Goal: Task Accomplishment & Management: Manage account settings

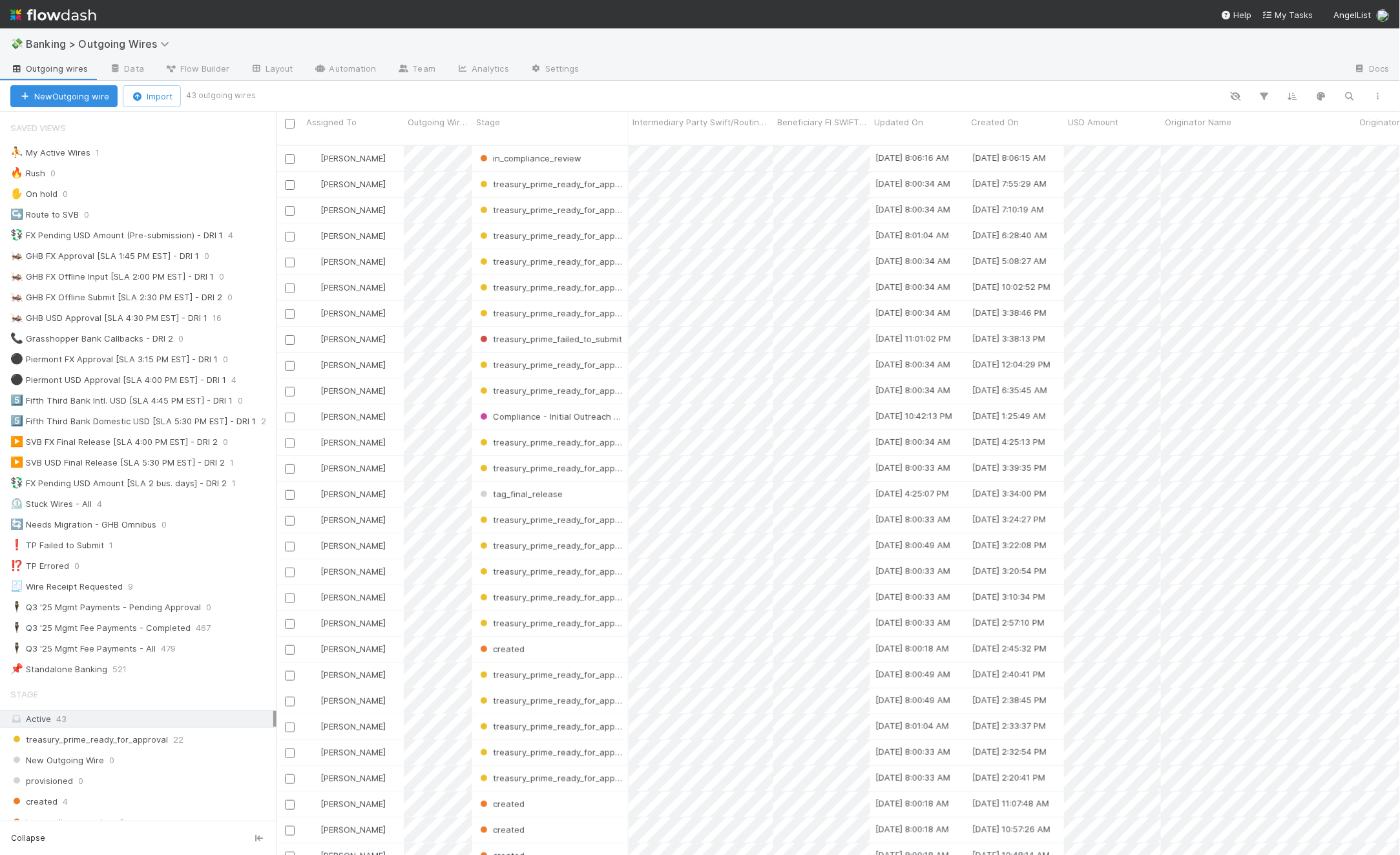
scroll to position [709, 1113]
drag, startPoint x: 1024, startPoint y: 51, endPoint x: 1036, endPoint y: 56, distance: 13.0
click at [1024, 50] on div "💸 Banking > Outgoing Wires" at bounding box center [700, 44] width 1400 height 31
click at [340, 59] on link "Automation" at bounding box center [345, 69] width 83 height 21
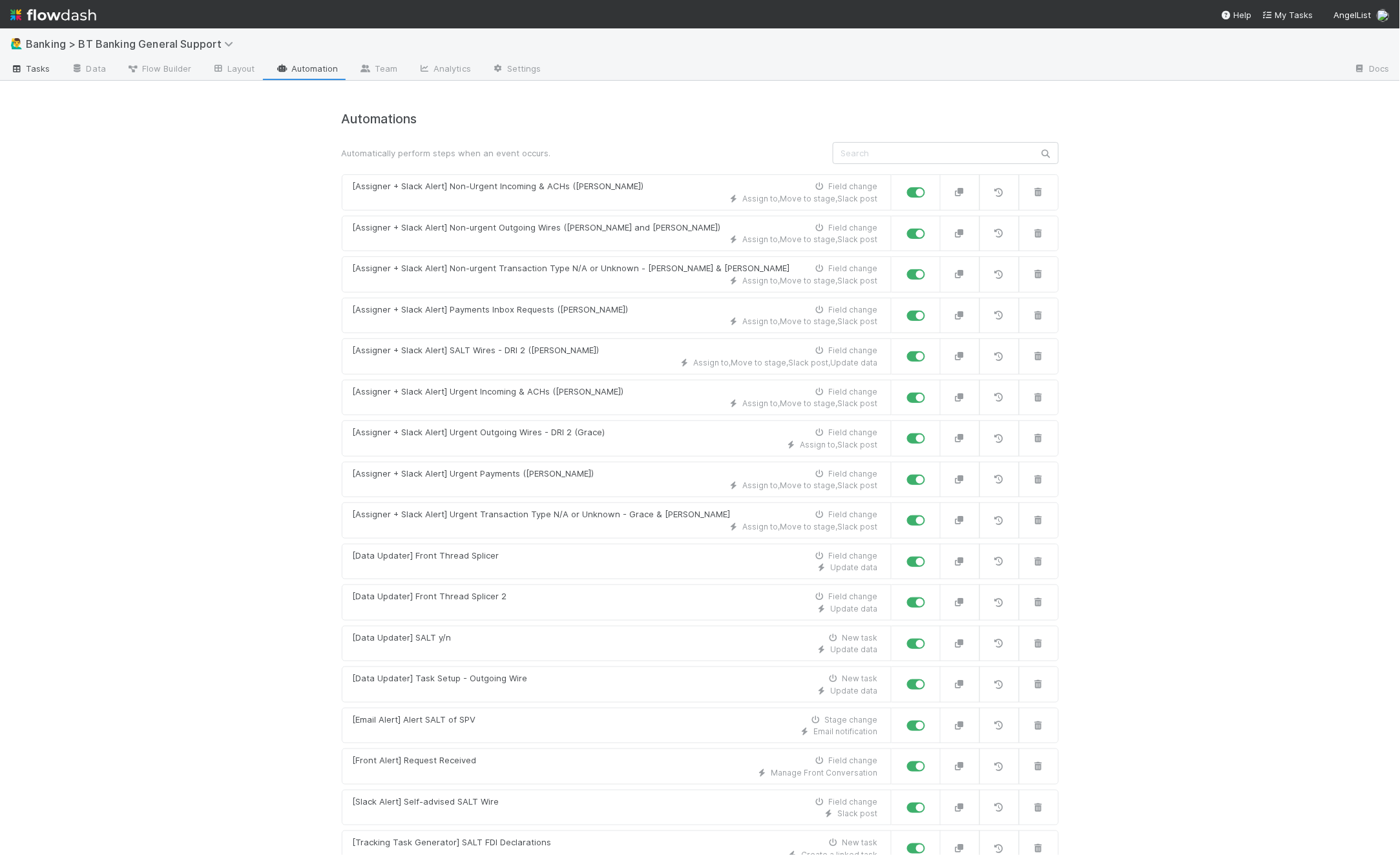
click at [19, 69] on icon at bounding box center [16, 69] width 13 height 8
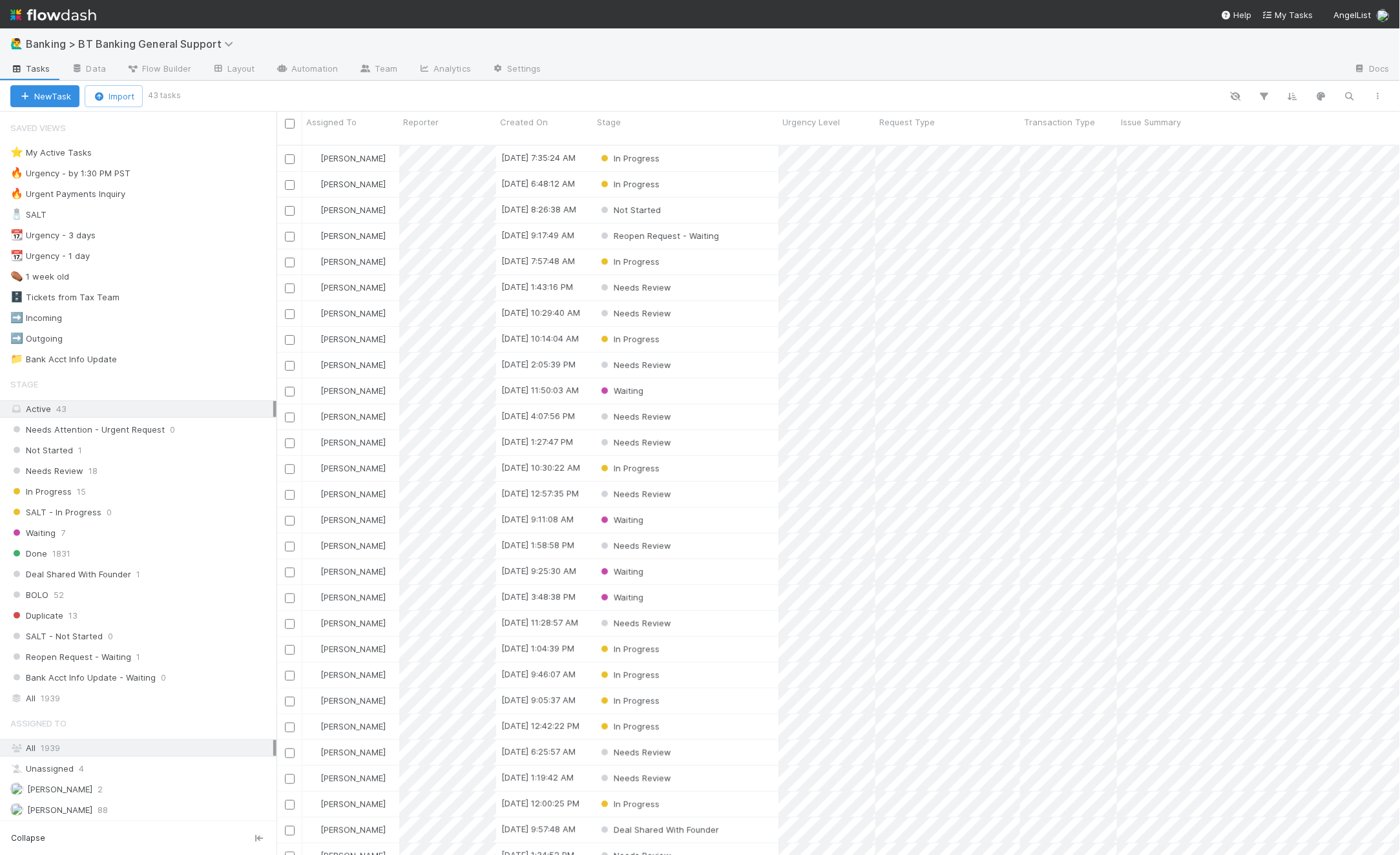
scroll to position [709, 1113]
click at [187, 153] on div "⭐ My Active Tasks 0" at bounding box center [143, 153] width 266 height 16
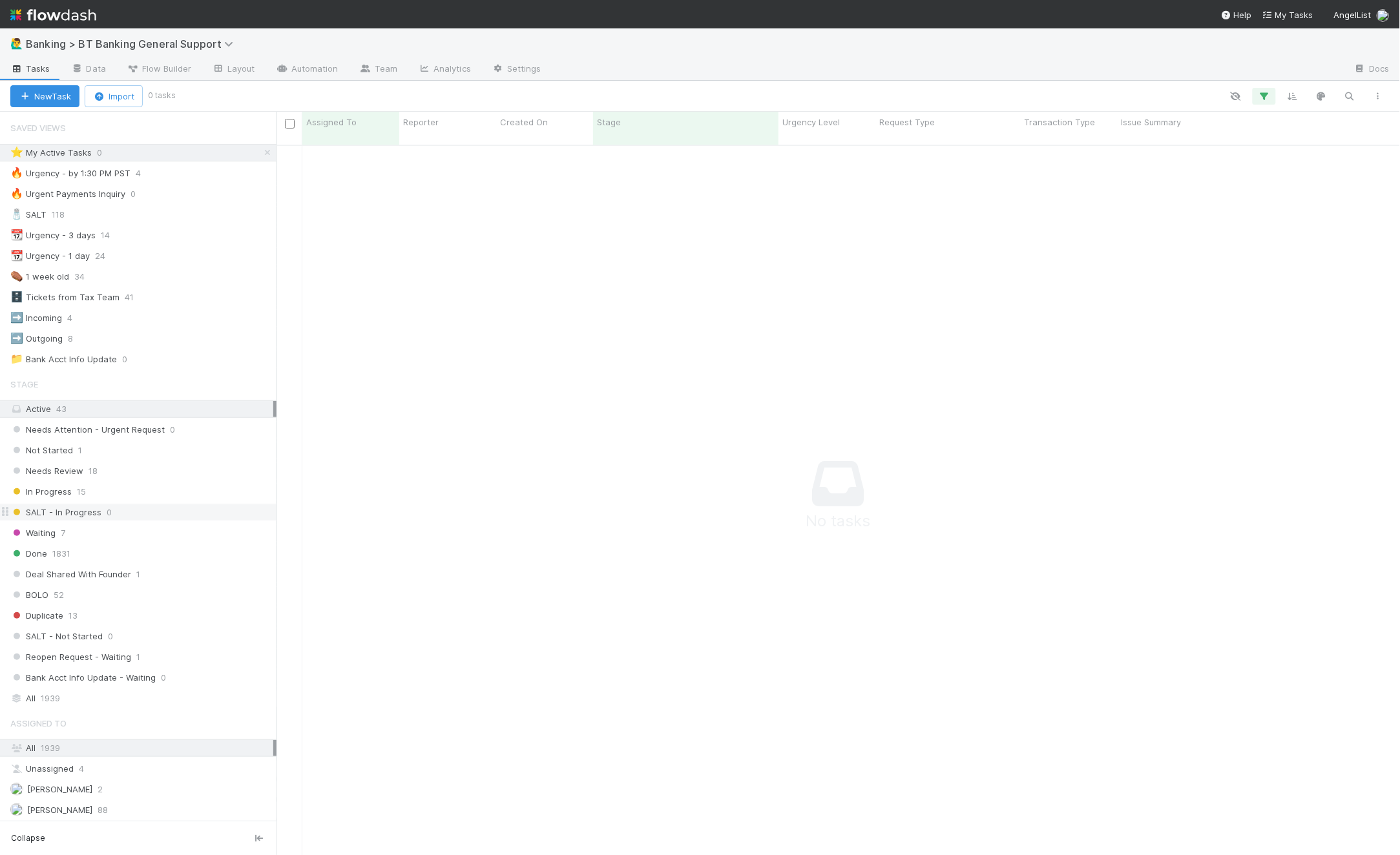
scroll to position [699, 1102]
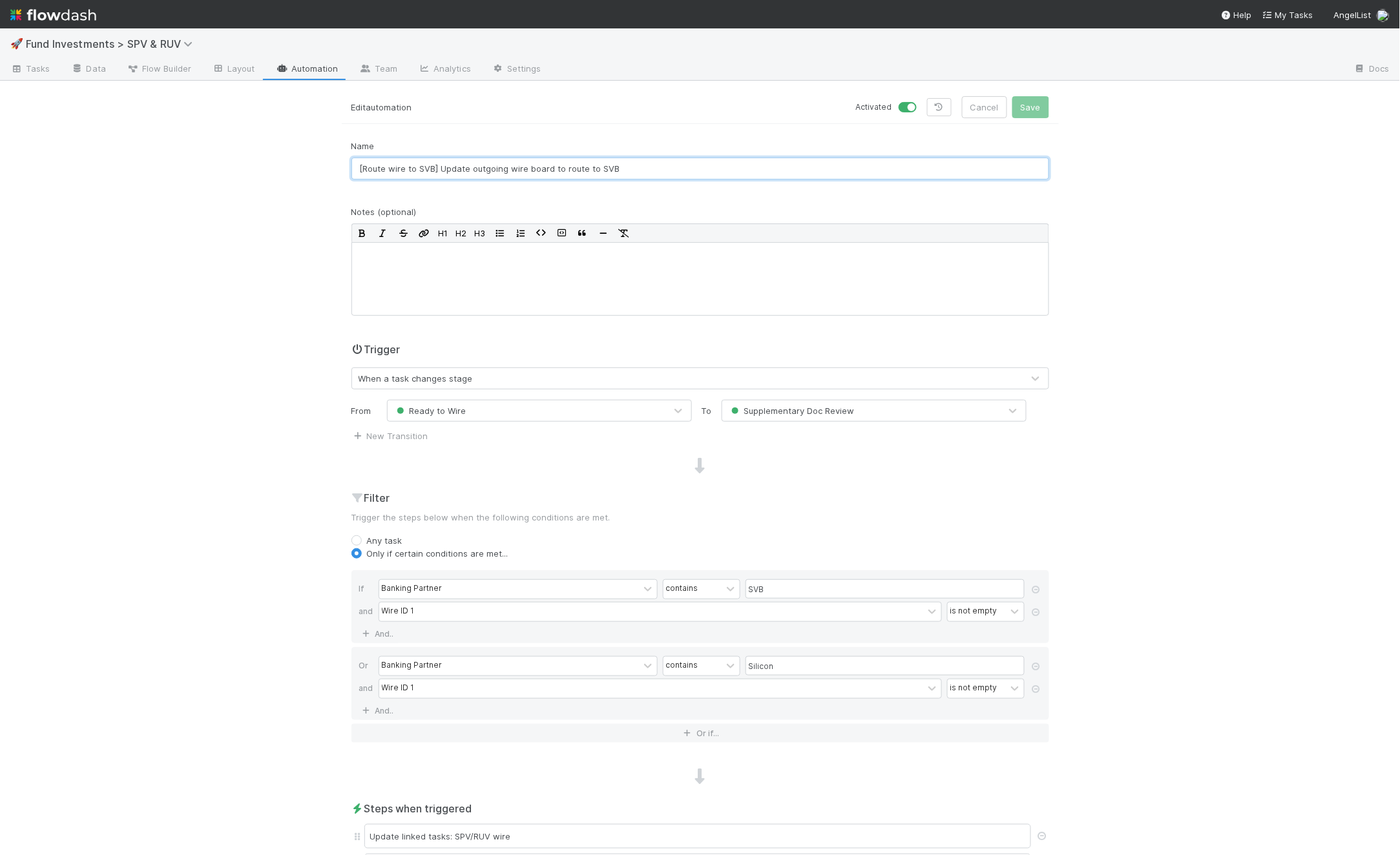
drag, startPoint x: 658, startPoint y: 169, endPoint x: 311, endPoint y: 158, distance: 347.2
click at [311, 158] on div "🚀 Fund Investments > SPV & RUV Tasks Data Flow Builder Layout Automation Team A…" at bounding box center [700, 441] width 1400 height 826
click at [310, 175] on div "🚀 Fund Investments > SPV & RUV Tasks Data Flow Builder Layout Automation Team A…" at bounding box center [700, 441] width 1400 height 826
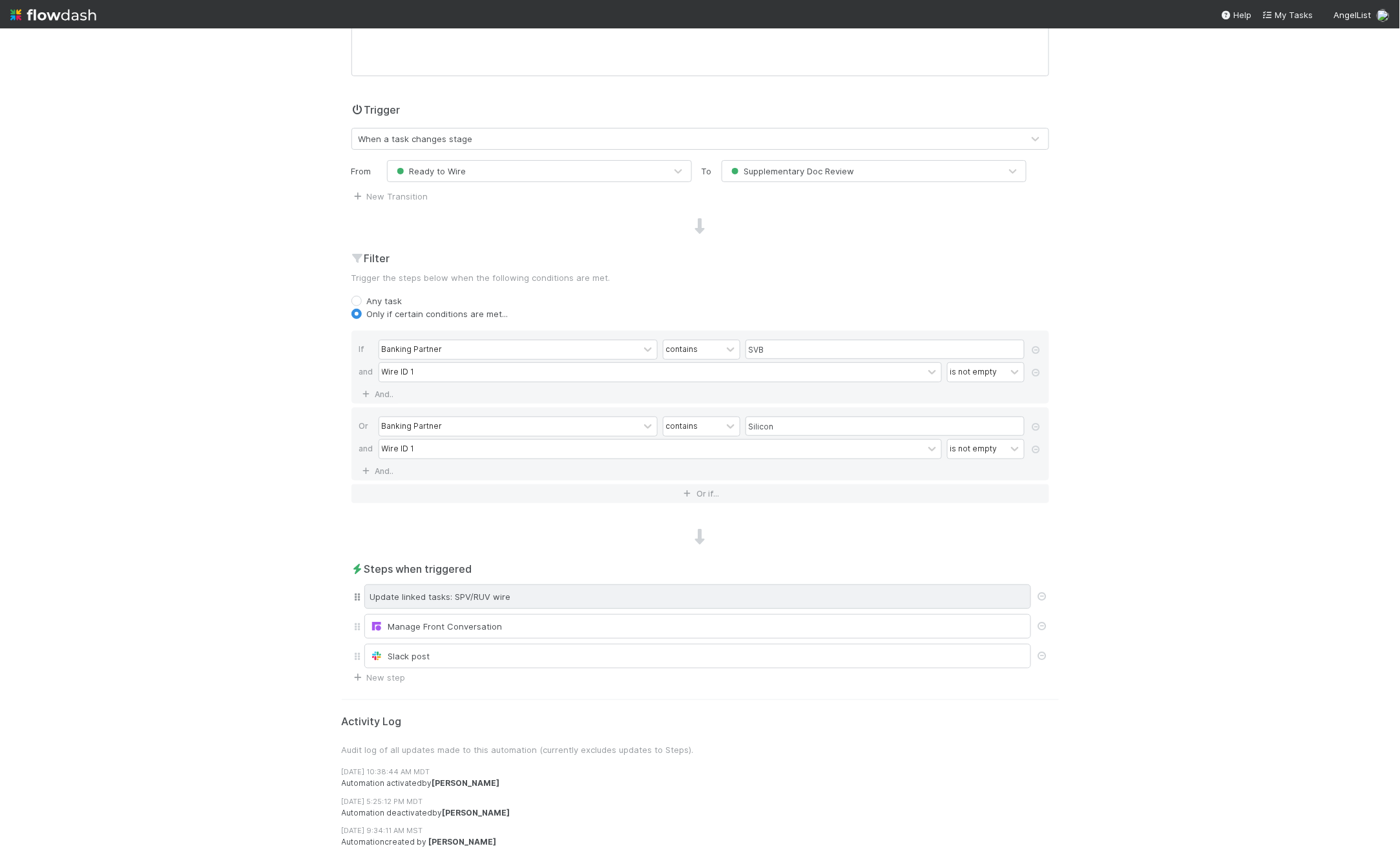
click at [653, 549] on div "Update linked tasks: SPV/RUV wire" at bounding box center [697, 597] width 666 height 25
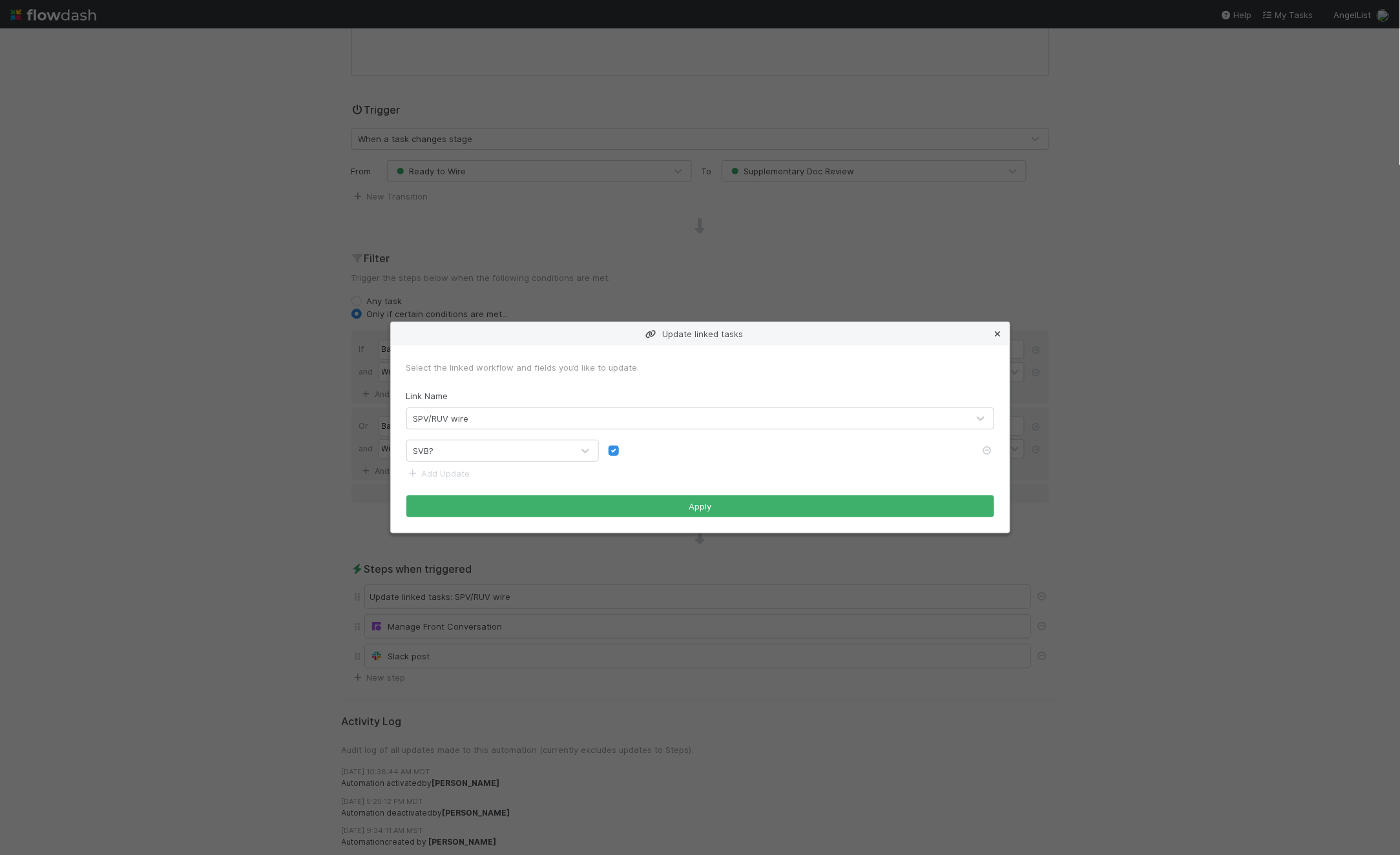
click at [997, 333] on icon at bounding box center [998, 334] width 13 height 8
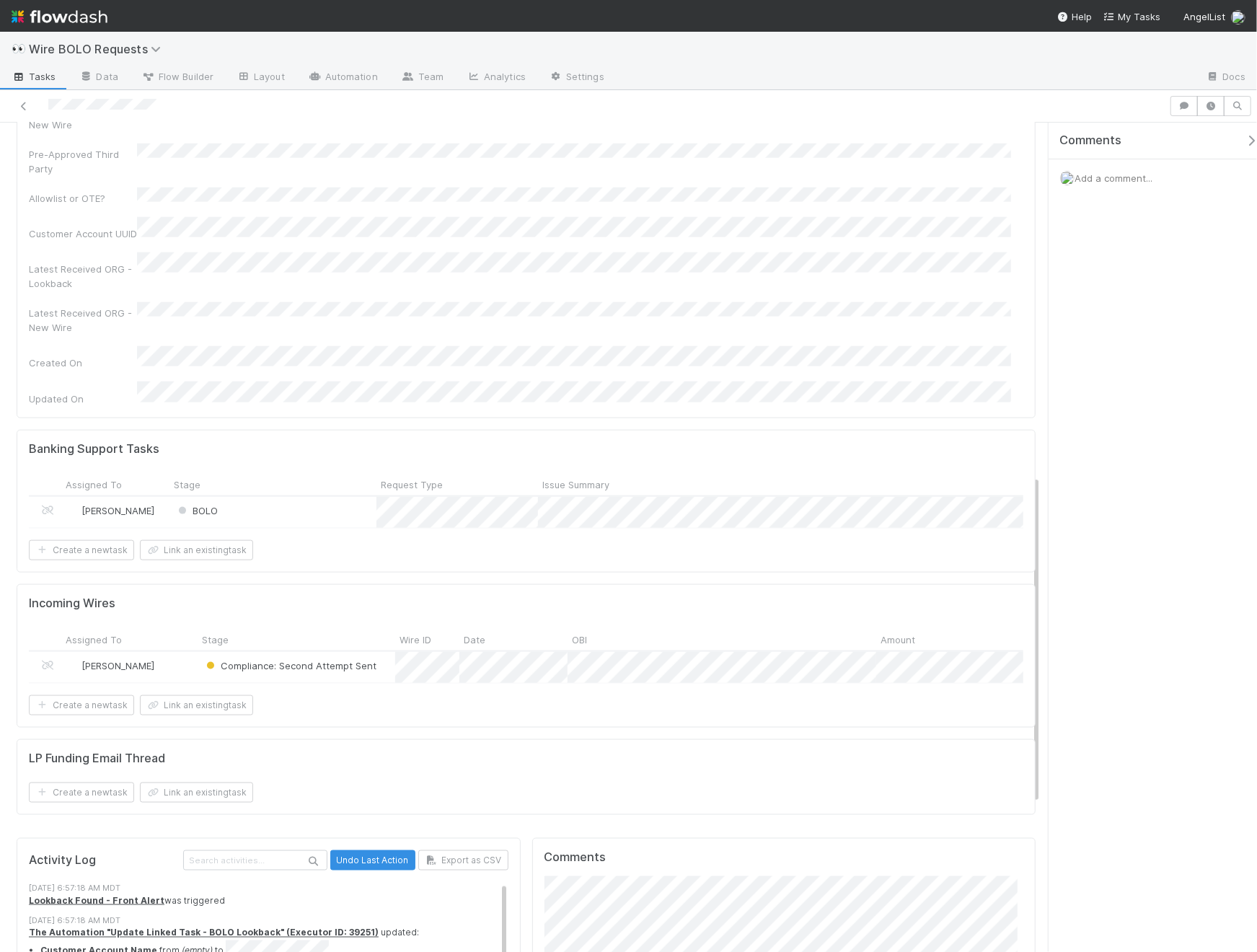
scroll to position [1085, 0]
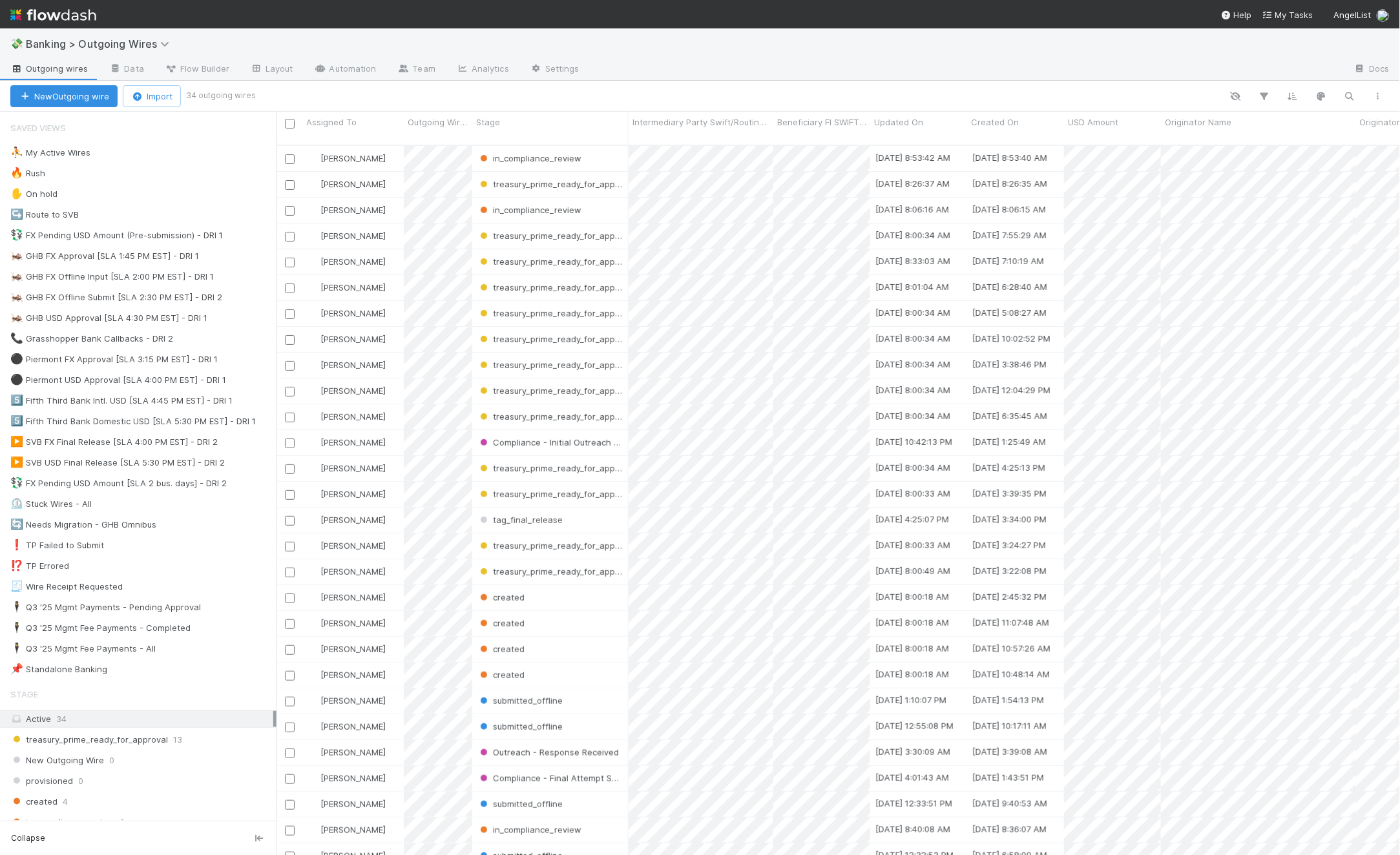
scroll to position [709, 1113]
click at [126, 235] on div "💱 FX Pending USD Amount (Pre-submission) - DRI 1" at bounding box center [116, 235] width 213 height 16
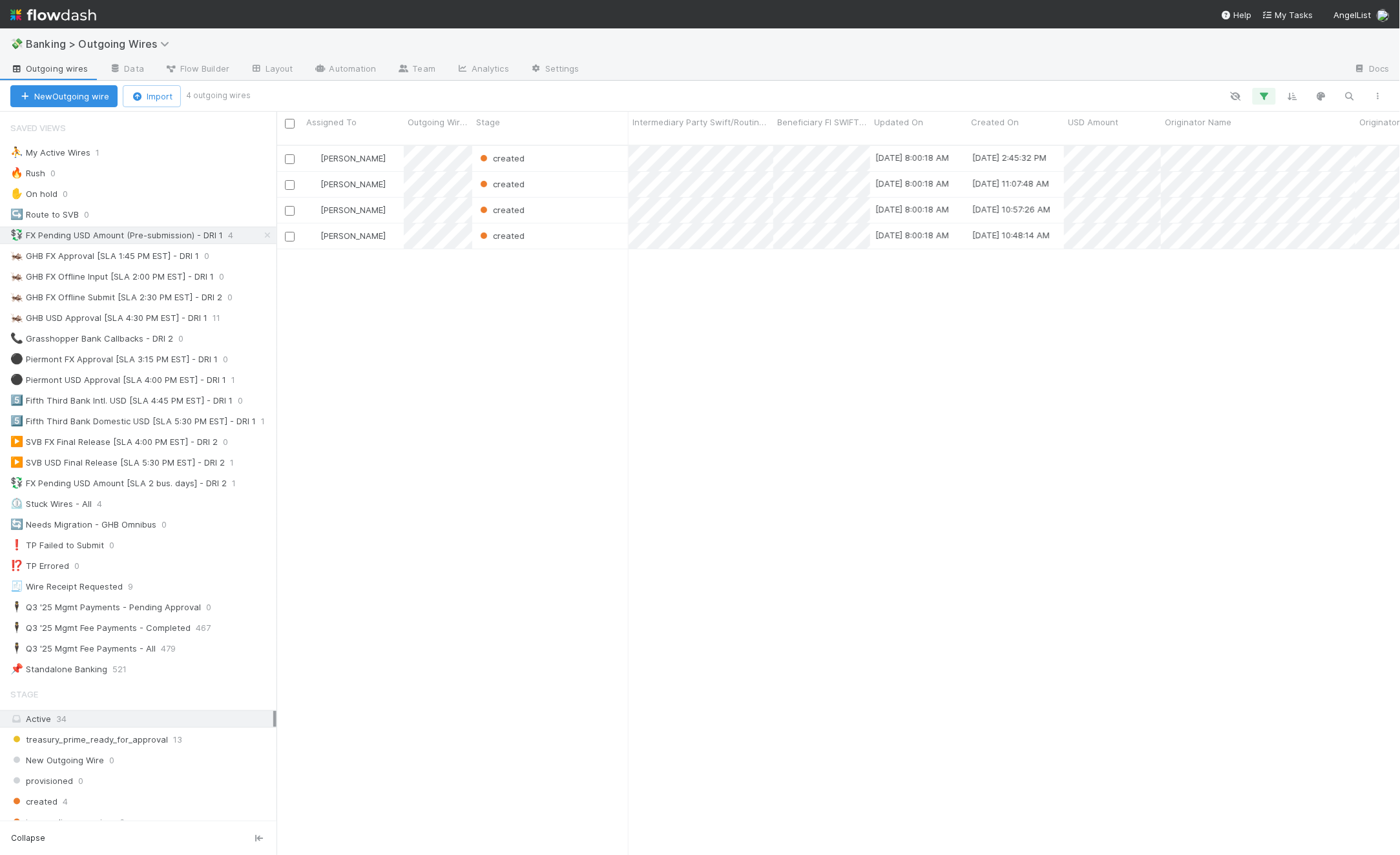
scroll to position [709, 1113]
click at [114, 155] on div "⛹️ My Active Wires 1" at bounding box center [143, 153] width 266 height 16
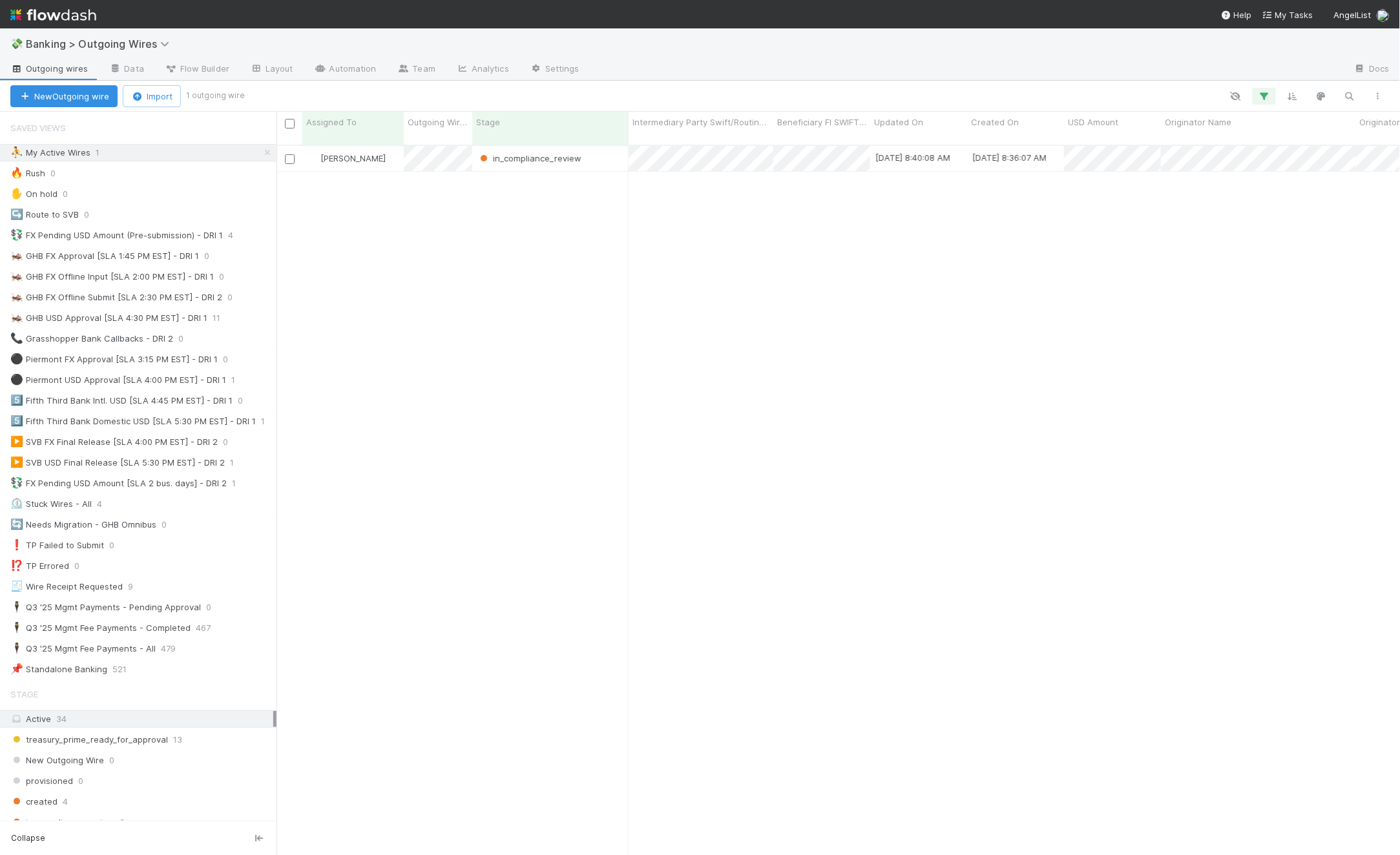
scroll to position [709, 1113]
click at [629, 154] on div at bounding box center [628, 155] width 3 height 13
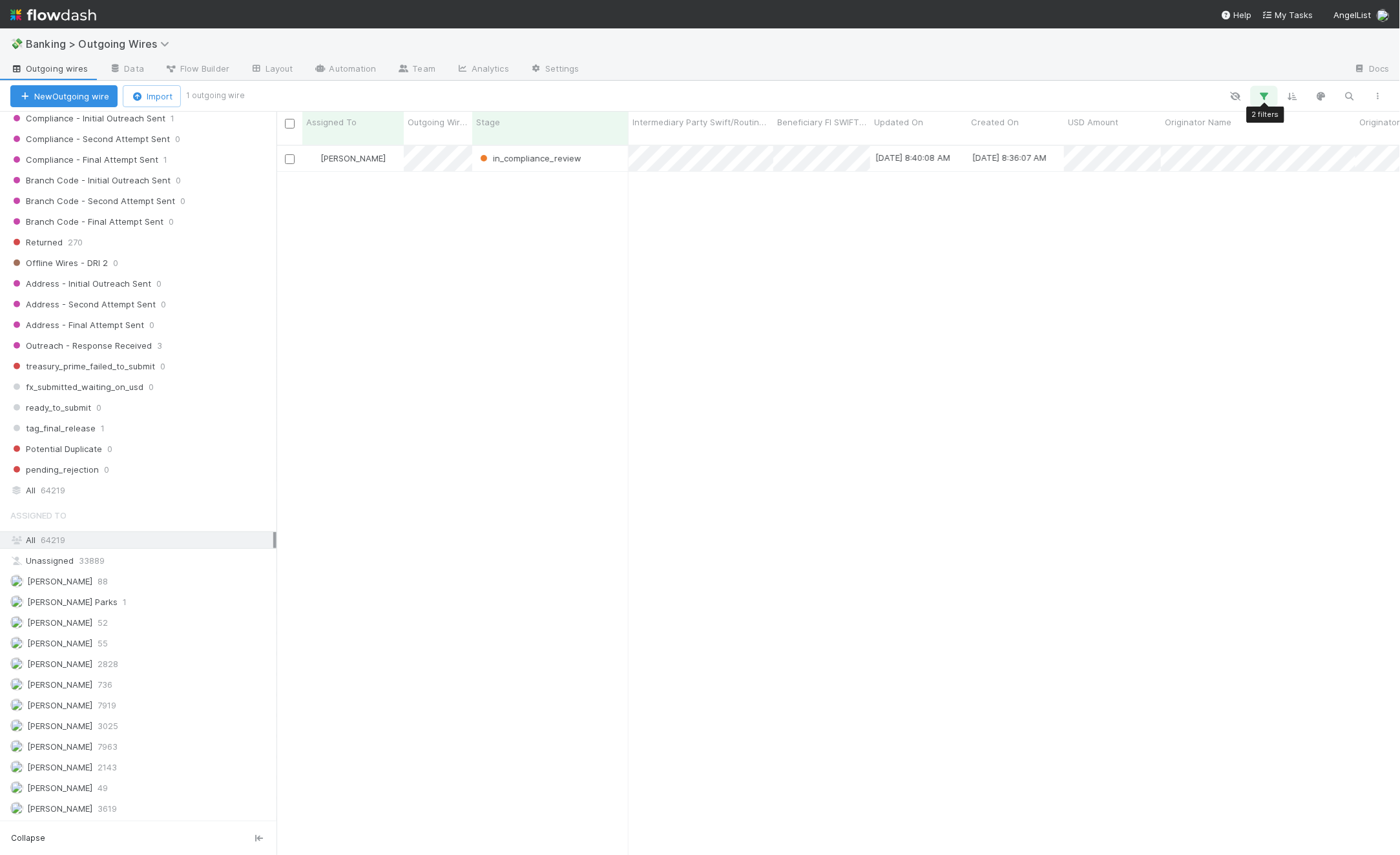
click at [1266, 94] on icon "button" at bounding box center [1264, 96] width 13 height 12
click at [1196, 163] on div "is current user" at bounding box center [1187, 163] width 53 height 12
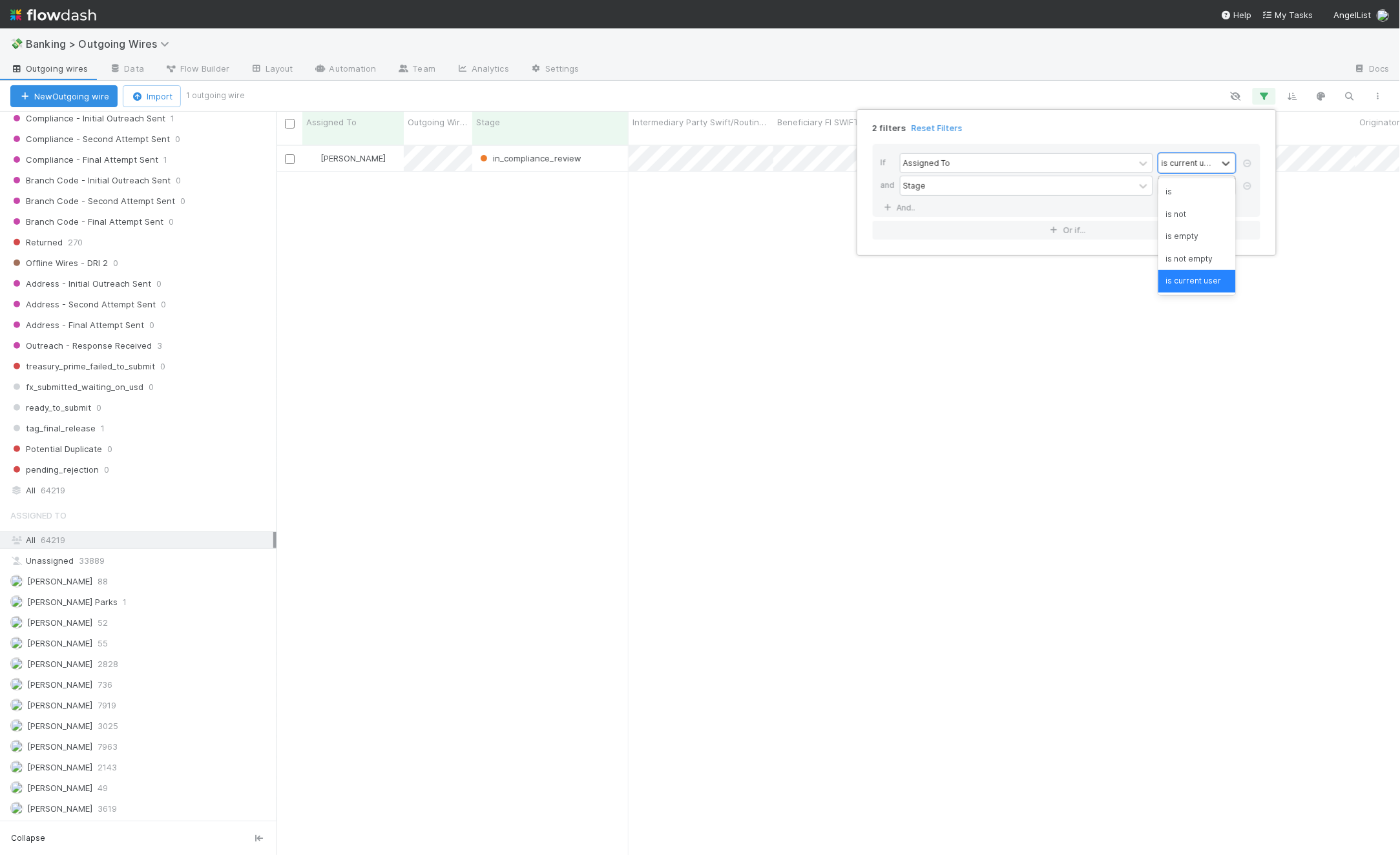
click at [1197, 186] on div "is" at bounding box center [1197, 192] width 78 height 22
click at [1197, 169] on div at bounding box center [1165, 163] width 105 height 18
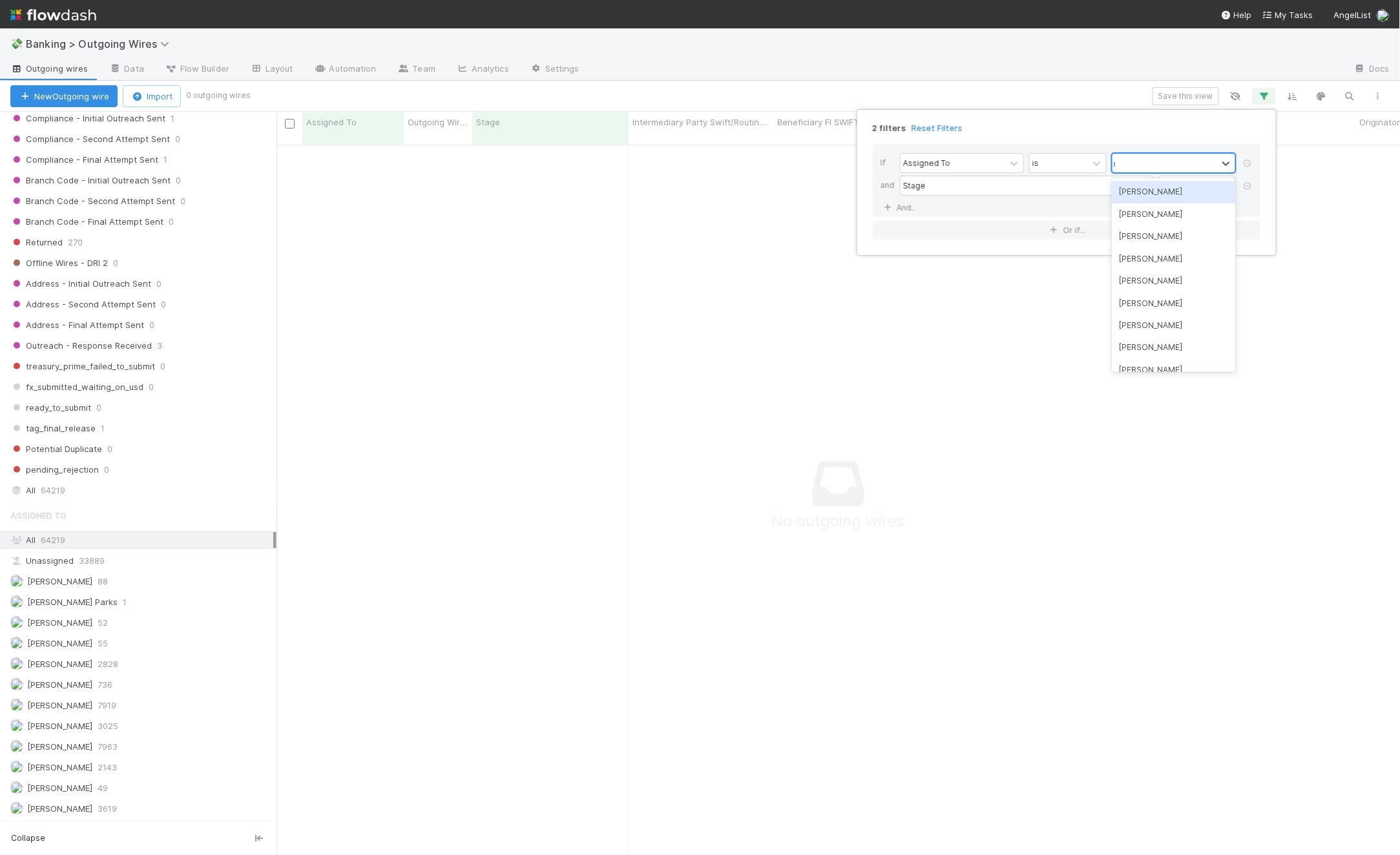
scroll to position [699, 1102]
type input "mich"
click at [770, 411] on div "2 filters Reset Filters If Assigned To is option Michael Simon, selected. 0 res…" at bounding box center [700, 428] width 1400 height 855
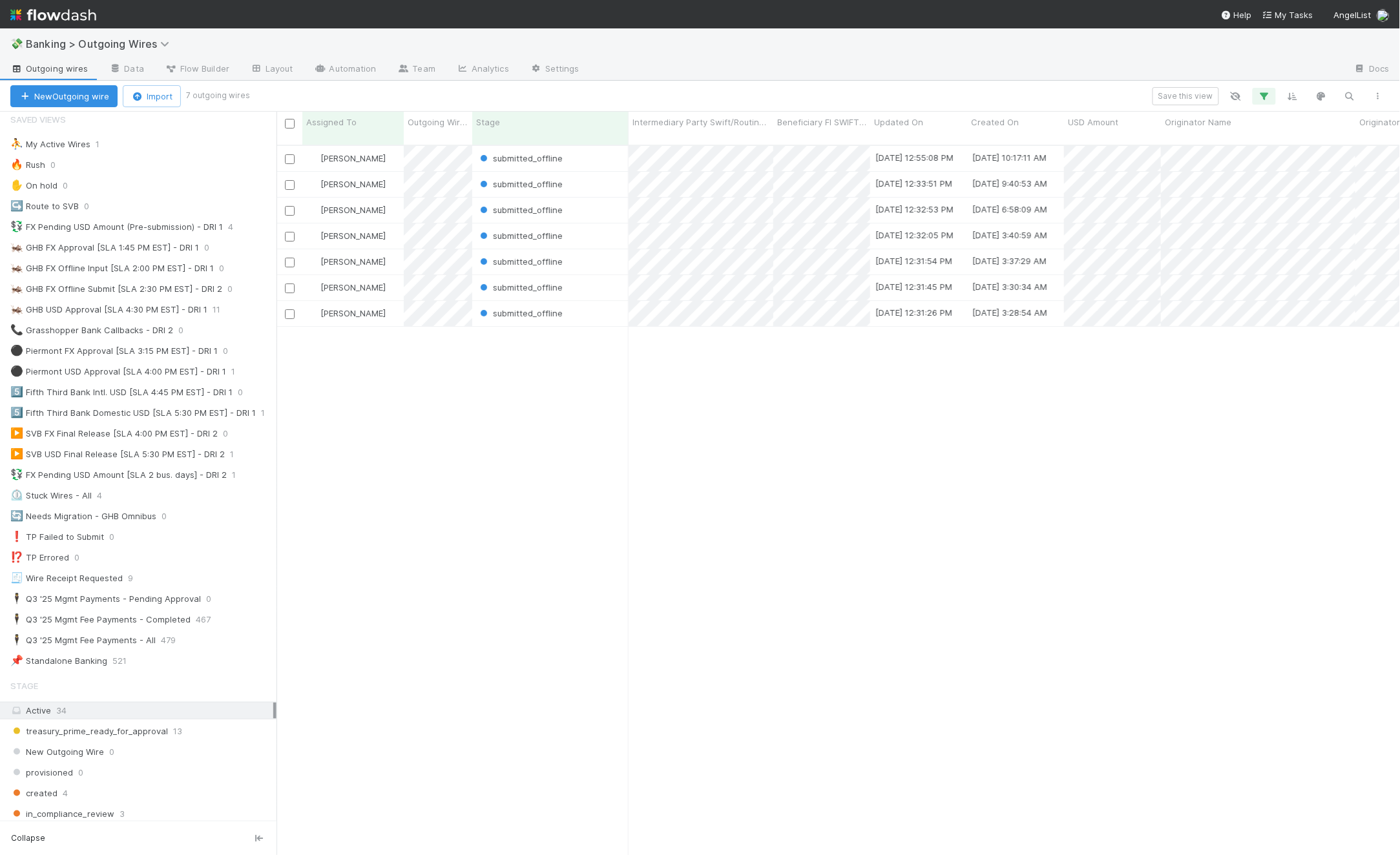
scroll to position [0, 0]
click at [287, 122] on input "checkbox" at bounding box center [290, 123] width 10 height 10
checkbox input "true"
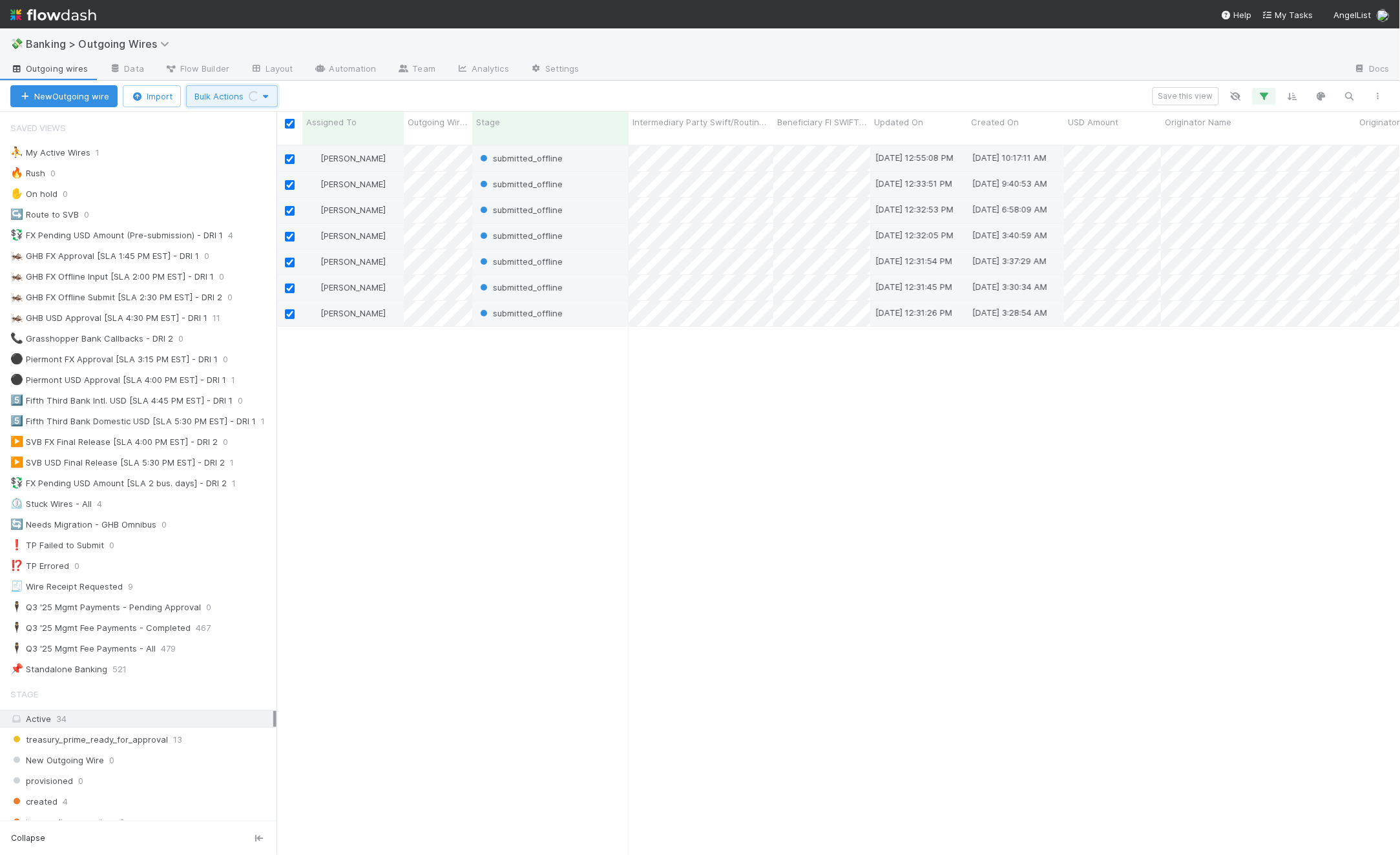
click at [200, 97] on span "Bulk Actions Loading..." at bounding box center [231, 96] width 75 height 10
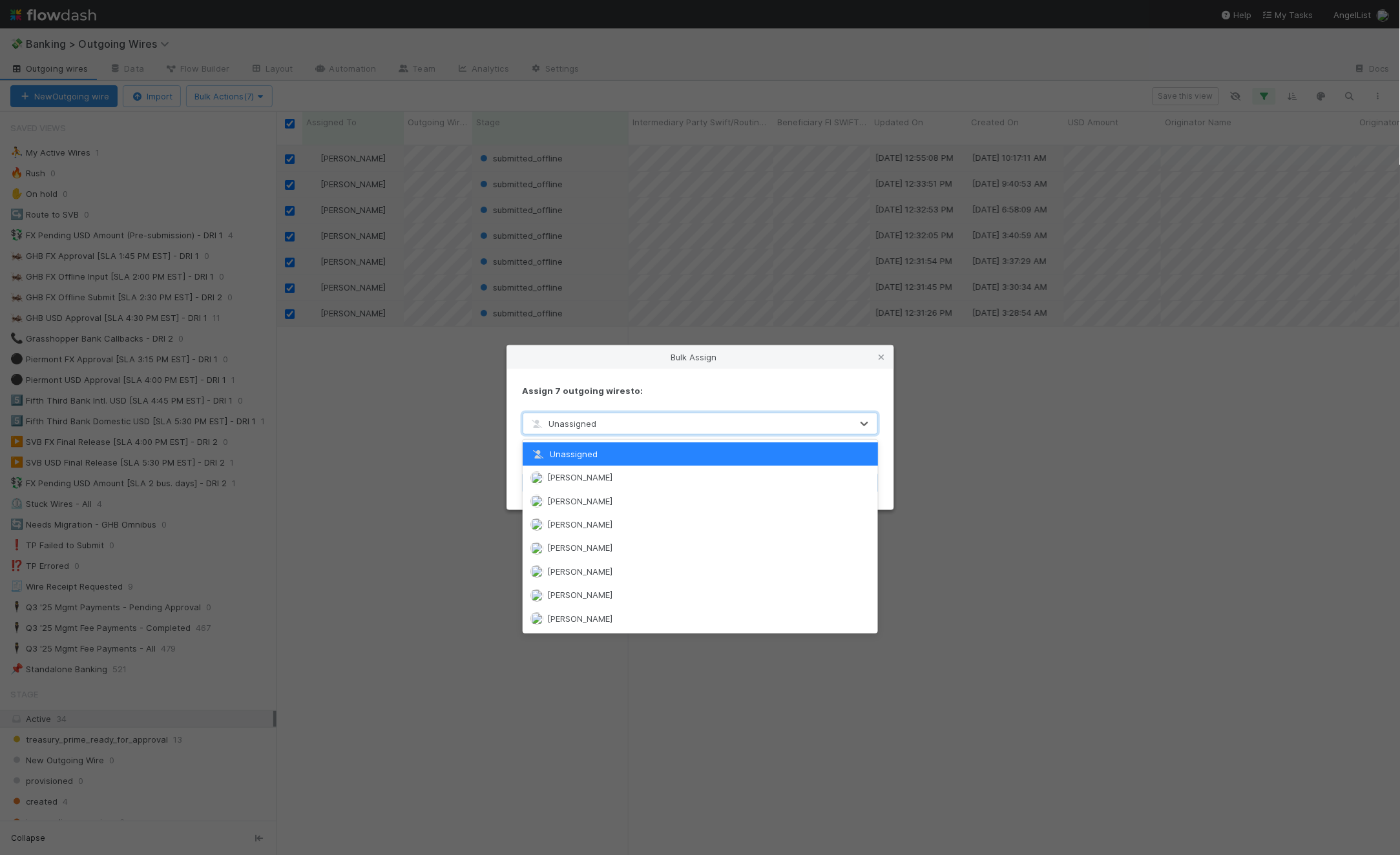
click at [599, 415] on div "Unassigned" at bounding box center [687, 424] width 328 height 21
type input "thomas"
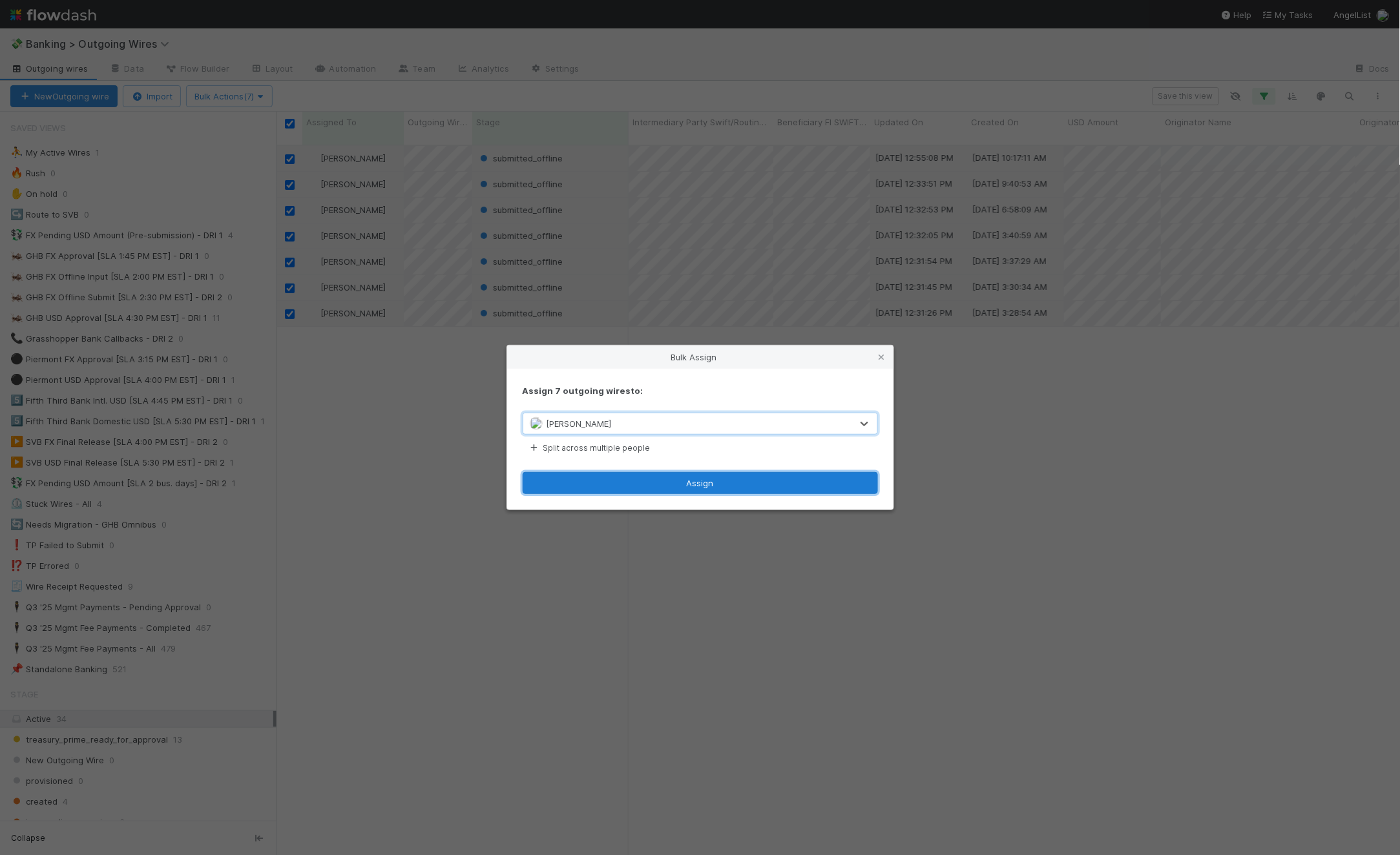
click at [677, 474] on button "Assign" at bounding box center [700, 483] width 355 height 22
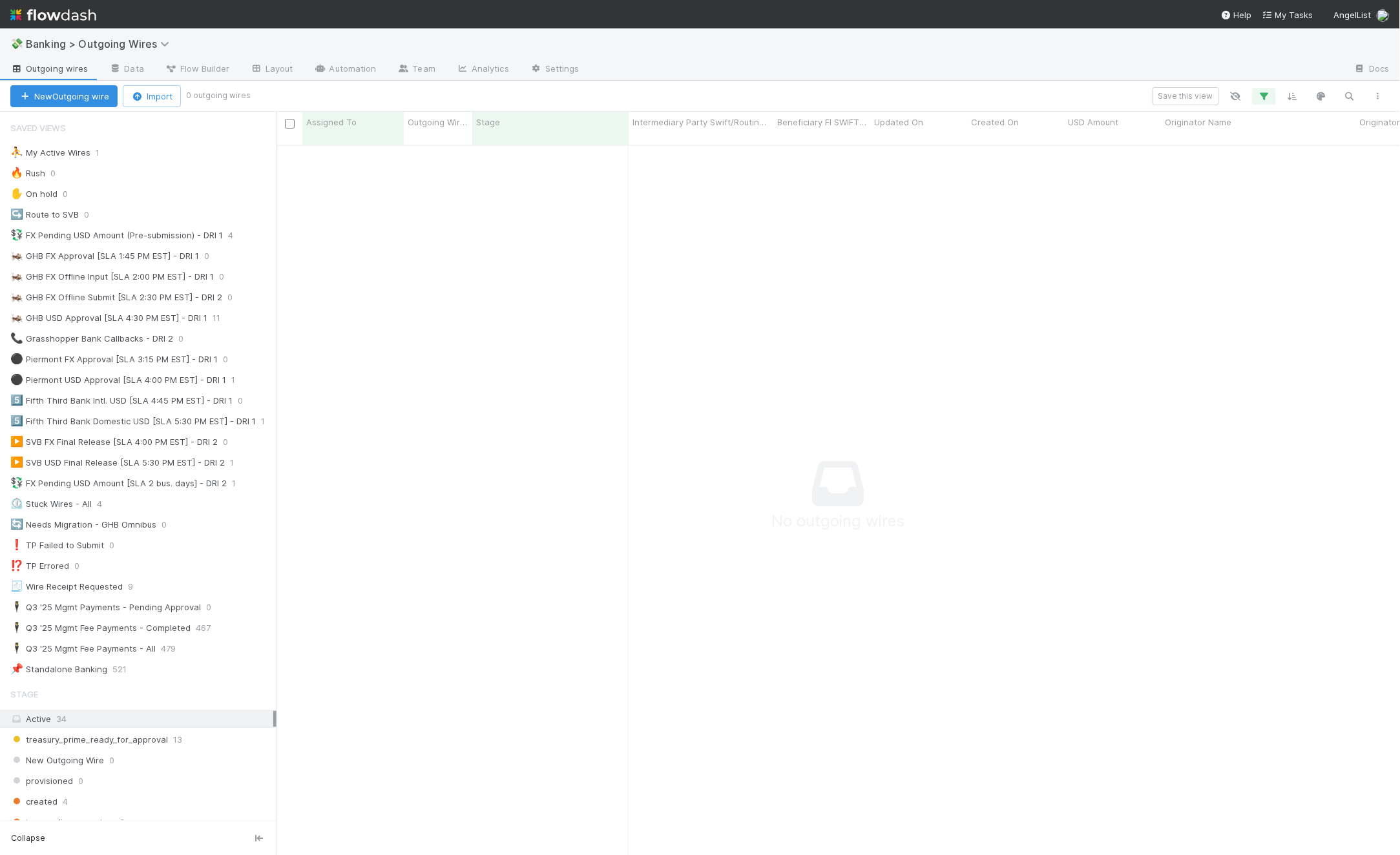
scroll to position [699, 1102]
